Goal: Information Seeking & Learning: Learn about a topic

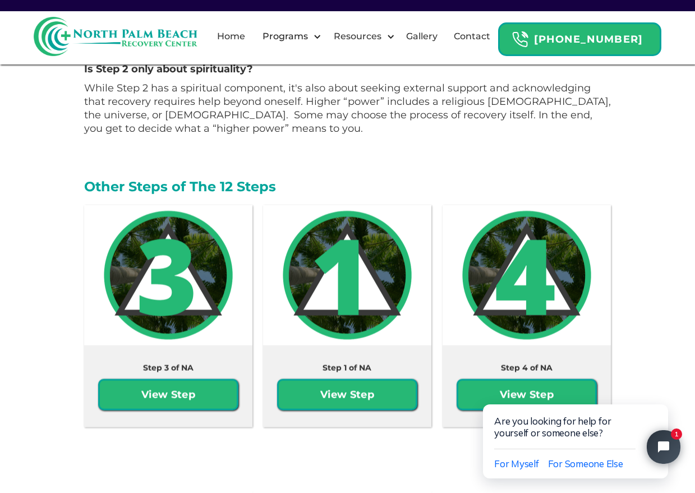
scroll to position [1908, 0]
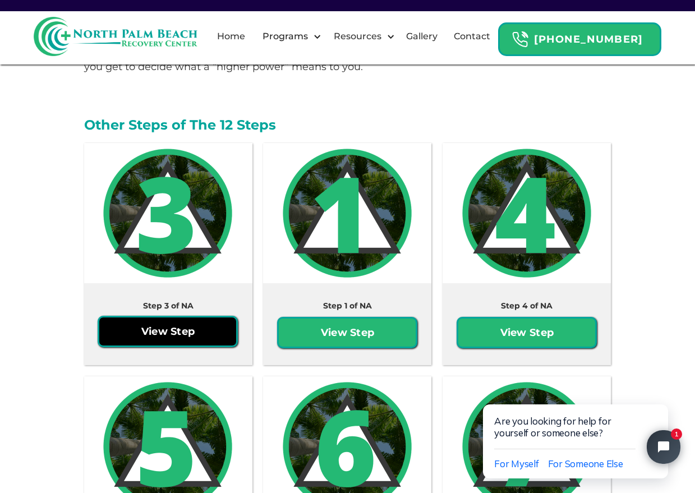
click at [166, 316] on link "View Step" at bounding box center [168, 331] width 140 height 31
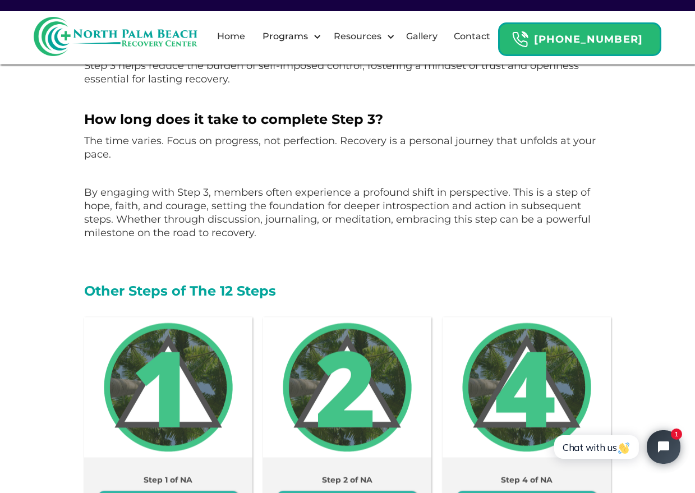
scroll to position [1459, 0]
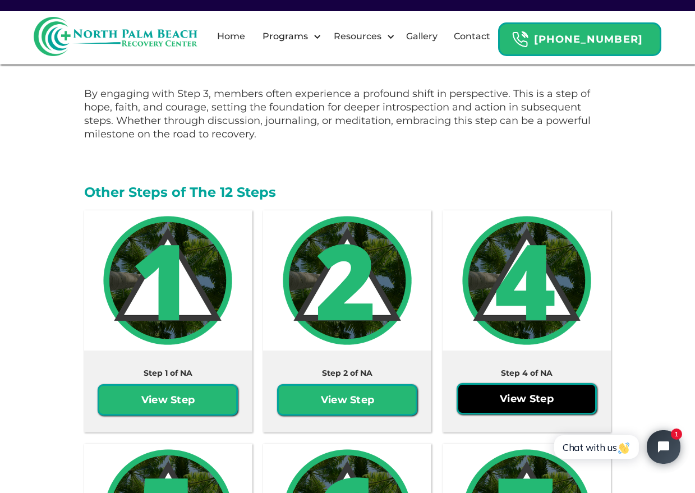
click at [521, 406] on link "View Step" at bounding box center [527, 398] width 140 height 31
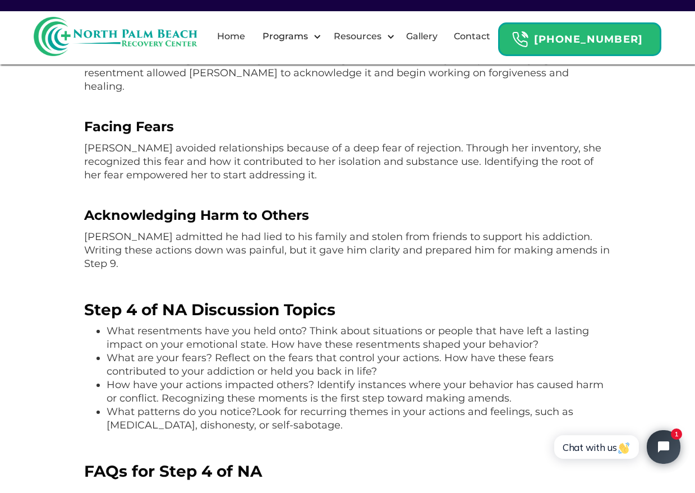
scroll to position [898, 0]
